Goal: Transaction & Acquisition: Download file/media

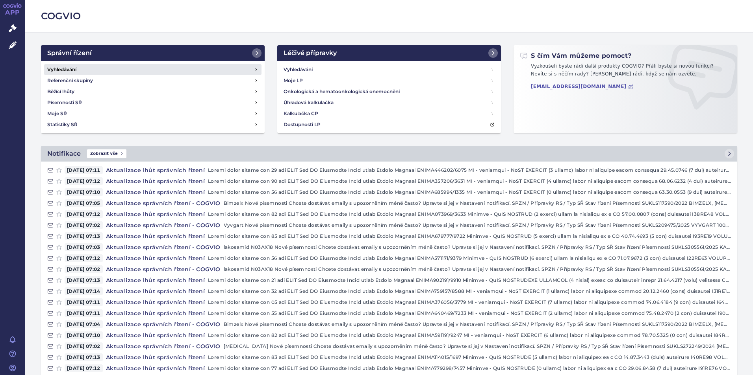
click at [56, 70] on h4 "Vyhledávání" at bounding box center [61, 70] width 29 height 8
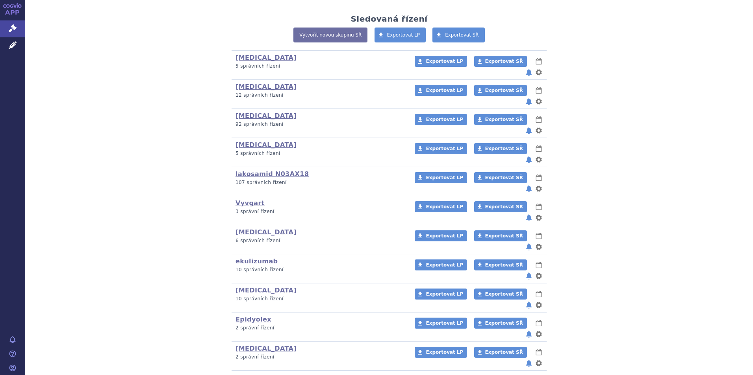
scroll to position [197, 0]
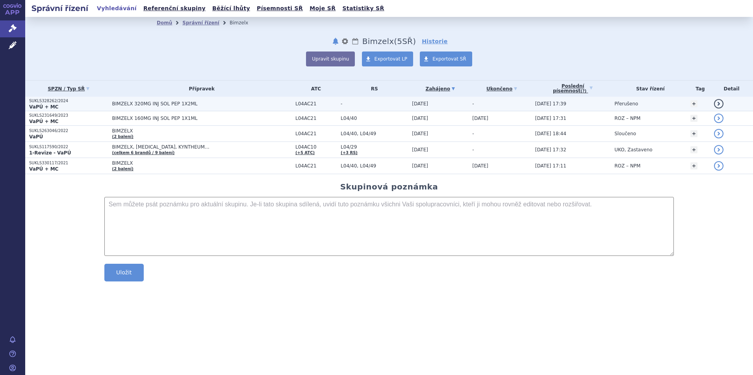
click at [37, 104] on strong "VaPÚ + MC" at bounding box center [43, 107] width 29 height 6
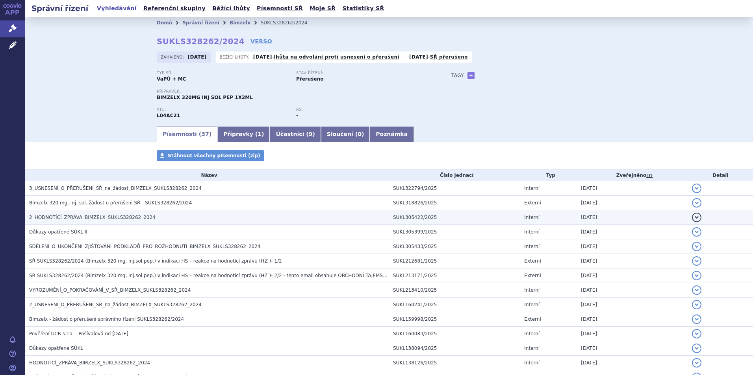
click at [94, 217] on span "2_HODNOTÍCÍ_ZPRÁVA_BIMZELX_SUKLS328262_2024" at bounding box center [92, 218] width 126 height 6
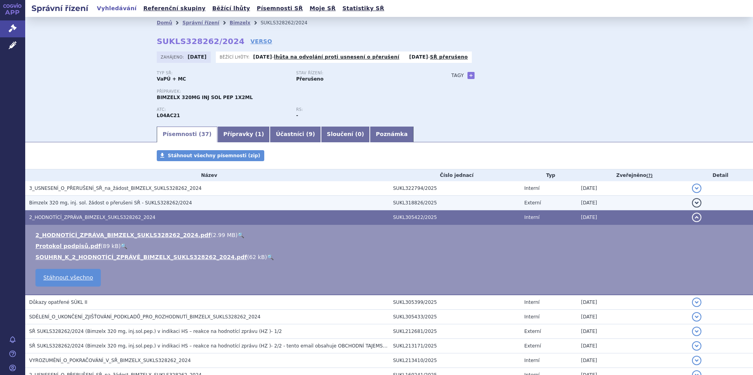
click at [91, 201] on span "Bimzelx 320 mg, inj. sol. žádost o přerušeni SŘ - SUKLS328262/2024" at bounding box center [110, 203] width 163 height 6
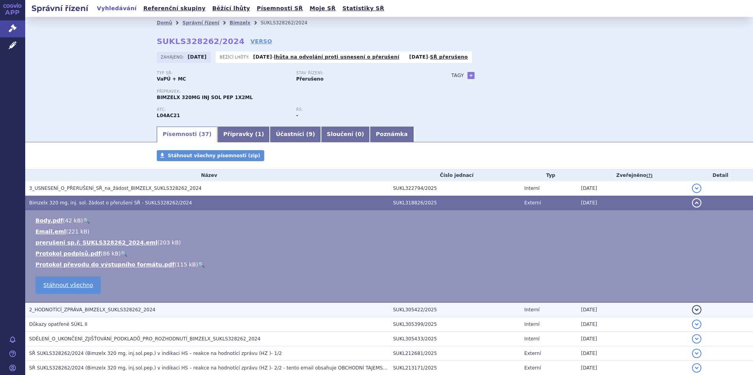
click at [79, 309] on span "2_HODNOTÍCÍ_ZPRÁVA_BIMZELX_SUKLS328262_2024" at bounding box center [92, 310] width 126 height 6
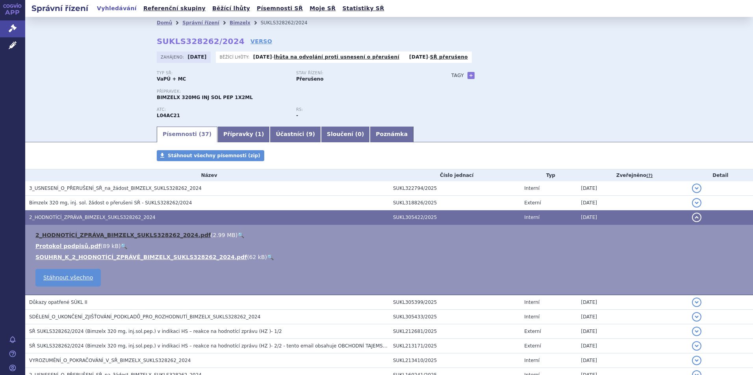
click at [97, 233] on link "2_HODNOTÍCÍ_ZPRÁVA_BIMZELX_SUKLS328262_2024.pdf" at bounding box center [122, 235] width 175 height 6
